Goal: Find specific page/section: Find specific page/section

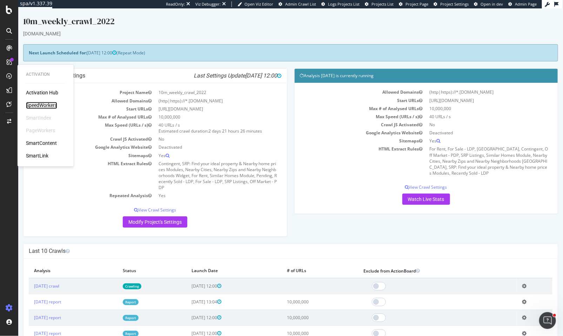
click at [37, 107] on div "SpeedWorkers" at bounding box center [41, 105] width 31 height 7
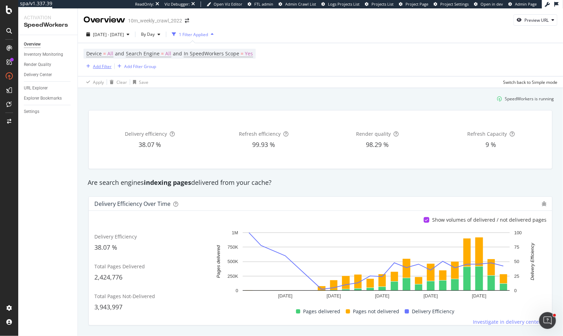
click at [100, 66] on div "Add Filter" at bounding box center [102, 66] width 19 height 6
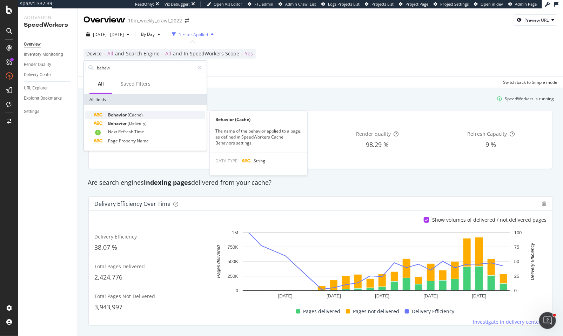
type input "behavi"
click at [122, 116] on span "Behavior" at bounding box center [118, 115] width 20 height 6
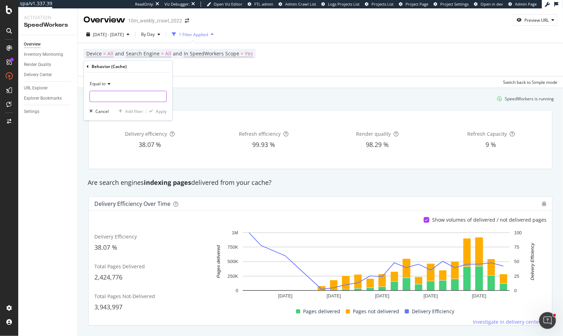
click at [121, 95] on input "text" at bounding box center [128, 96] width 76 height 11
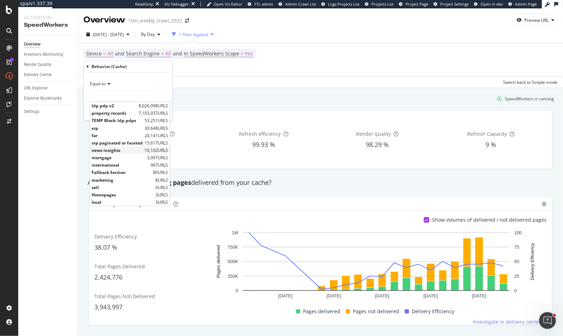
click at [122, 151] on span "news insights" at bounding box center [116, 150] width 51 height 6
type input "news insights"
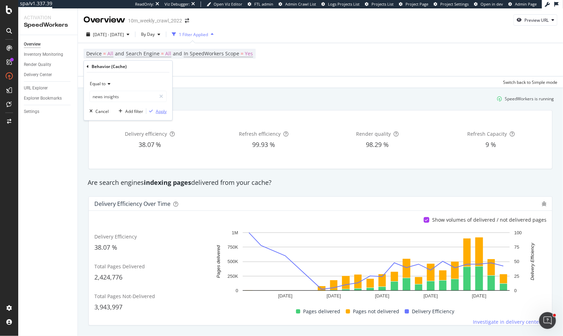
click at [161, 113] on div "Apply" at bounding box center [161, 111] width 11 height 6
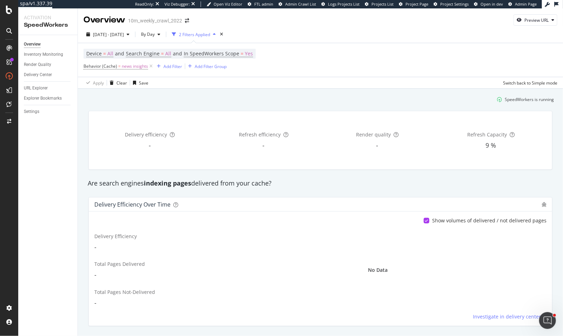
click at [37, 107] on div "Settings" at bounding box center [51, 112] width 54 height 10
click at [34, 111] on div "Settings" at bounding box center [31, 111] width 15 height 7
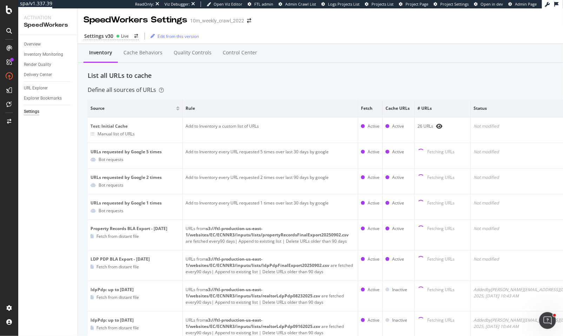
click at [38, 82] on div "Overview Inventory Monitoring Render Quality Delivery Center URL Explorer Explo…" at bounding box center [47, 185] width 59 height 301
click at [35, 86] on div "URL Explorer" at bounding box center [36, 87] width 24 height 7
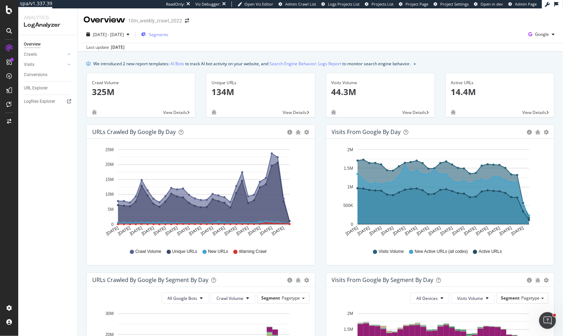
click at [168, 35] on span "Segments" at bounding box center [159, 35] width 20 height 6
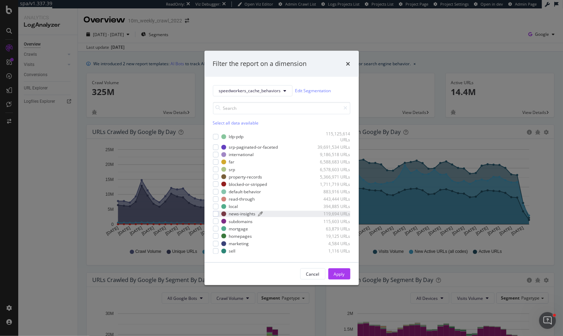
click at [242, 212] on div "news-insights" at bounding box center [242, 214] width 27 height 6
click at [345, 277] on button "Apply" at bounding box center [339, 273] width 22 height 11
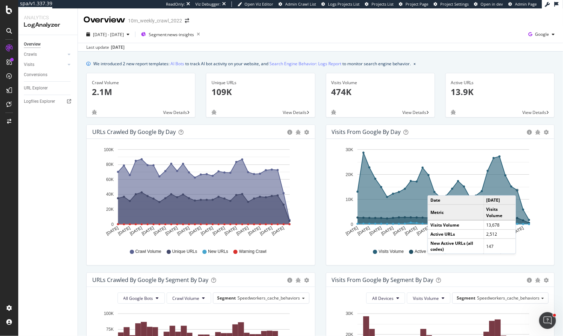
click at [298, 112] on span "View Details" at bounding box center [295, 112] width 24 height 6
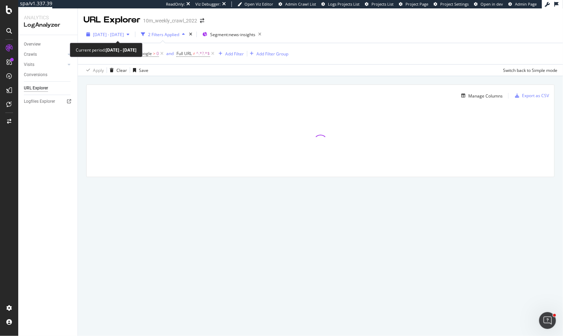
click at [124, 32] on span "[DATE] - [DATE]" at bounding box center [108, 35] width 31 height 6
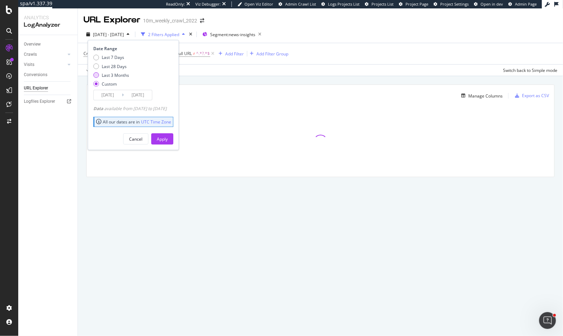
click at [114, 75] on div "Last 3 Months" at bounding box center [115, 75] width 27 height 6
type input "2025/06/24"
click at [168, 137] on div "Apply" at bounding box center [162, 139] width 11 height 6
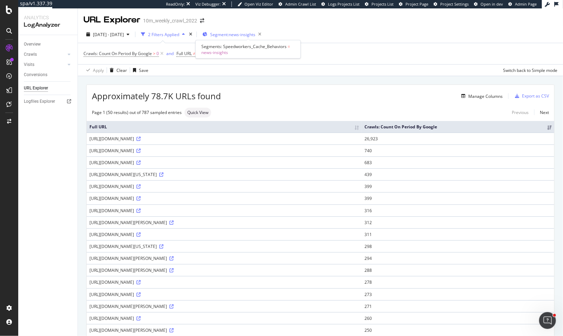
click at [251, 36] on span "Segment: news-insights" at bounding box center [232, 35] width 45 height 6
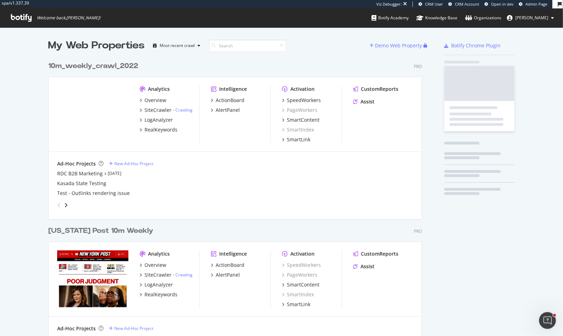
scroll to position [2187, 374]
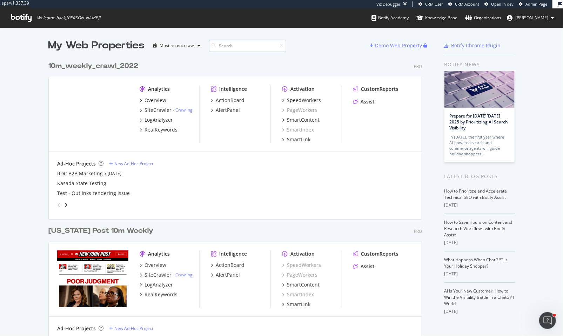
click at [224, 47] on input at bounding box center [247, 46] width 77 height 12
type input "a"
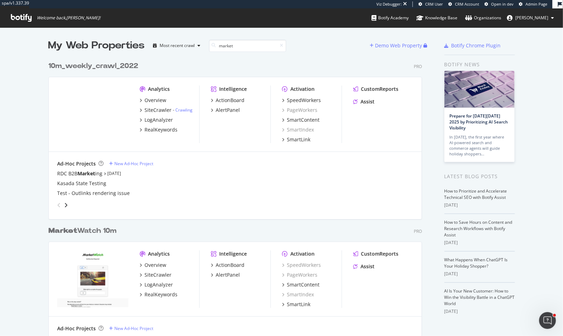
type input "market"
click at [111, 233] on div "Market Watch 10m" at bounding box center [82, 231] width 68 height 10
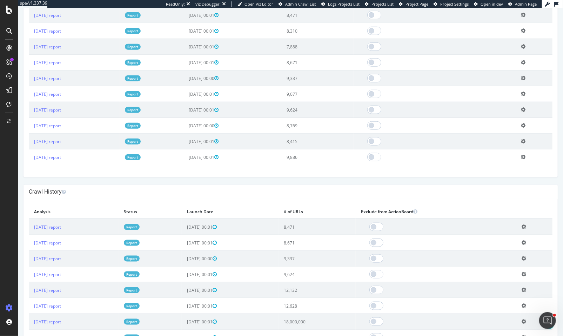
scroll to position [495, 0]
